Goal: Find specific page/section: Find specific page/section

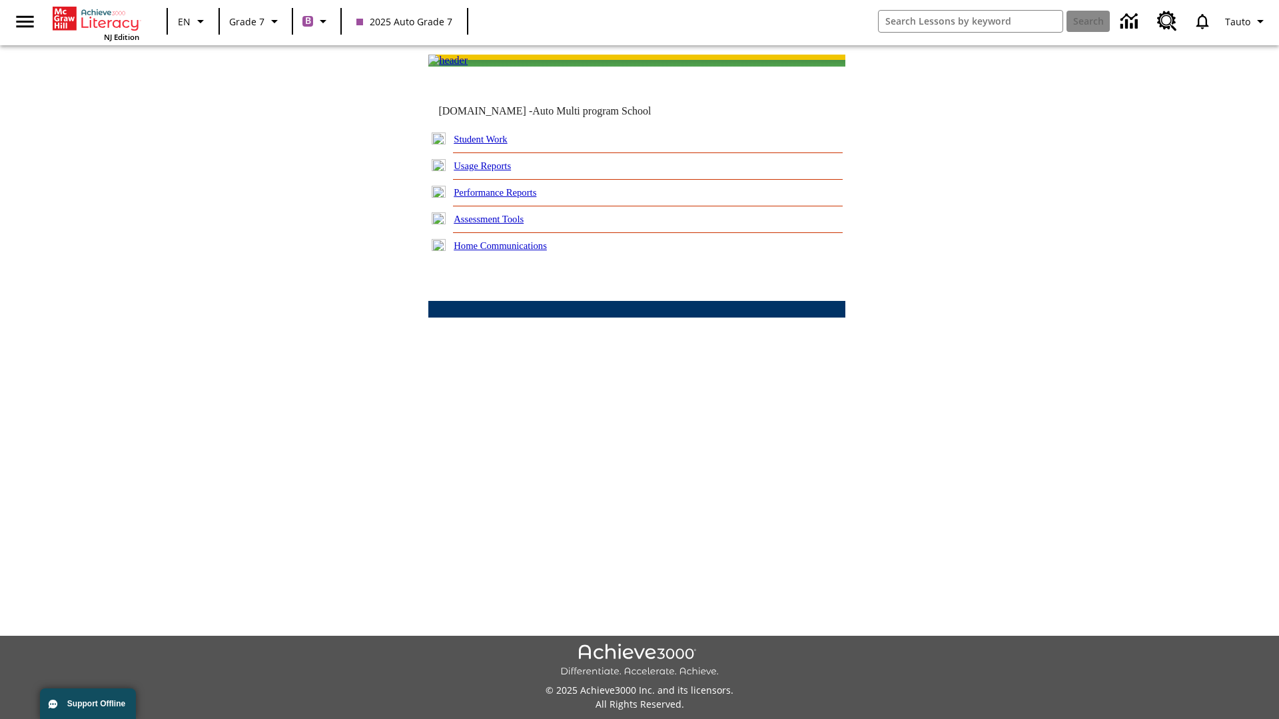
click at [489, 145] on link "Student Work" at bounding box center [480, 139] width 53 height 11
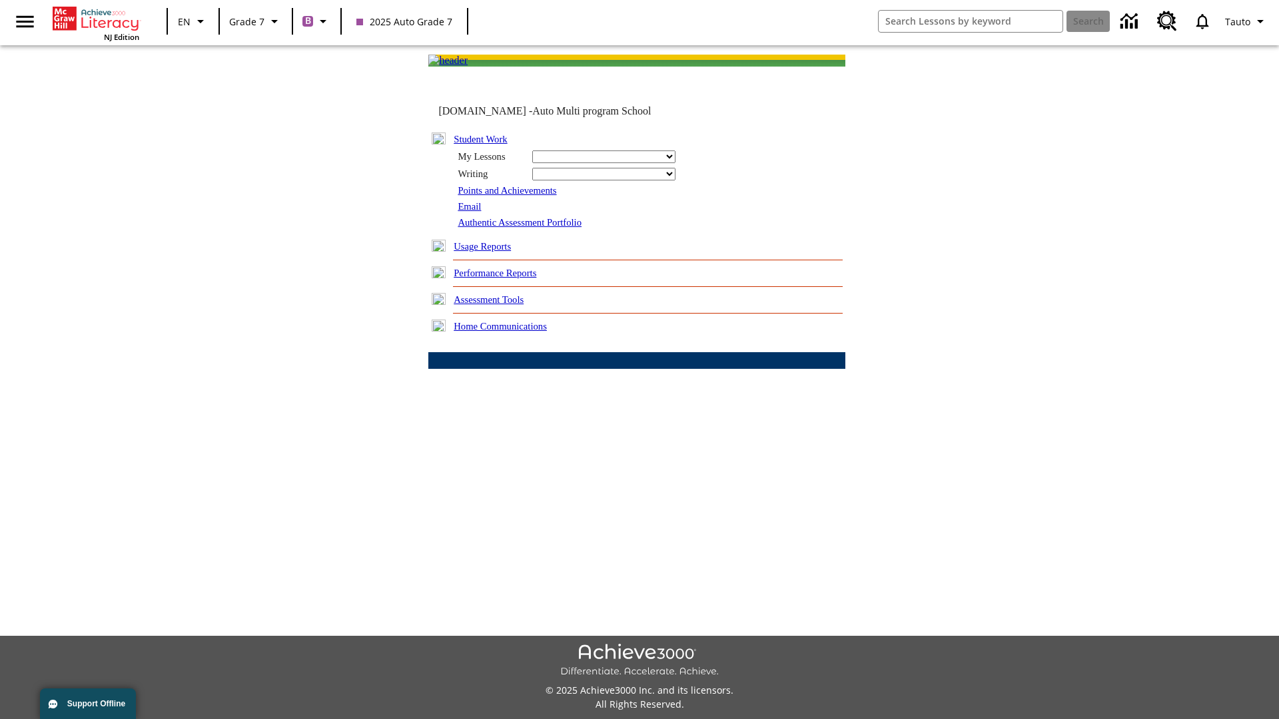
click at [469, 212] on link "Email" at bounding box center [469, 206] width 23 height 11
